Goal: Task Accomplishment & Management: Manage account settings

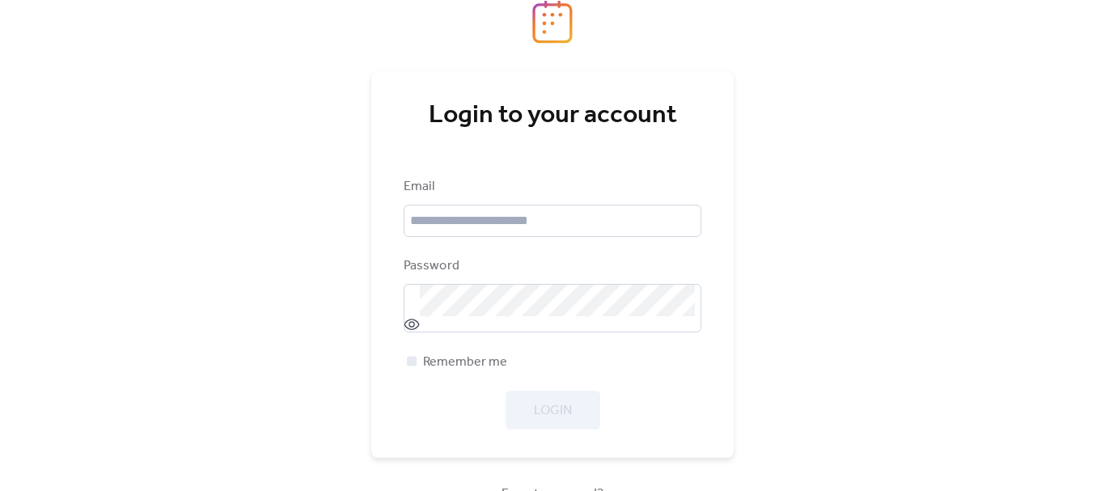
drag, startPoint x: 493, startPoint y: 396, endPoint x: 538, endPoint y: 421, distance: 51.1
click at [497, 399] on div "Login" at bounding box center [553, 410] width 298 height 39
